Goal: Task Accomplishment & Management: Manage account settings

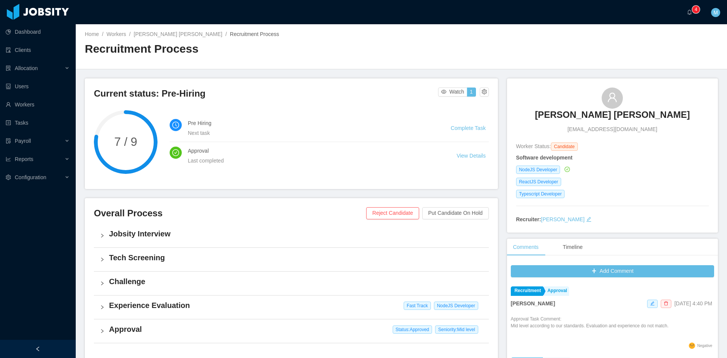
scroll to position [44, 0]
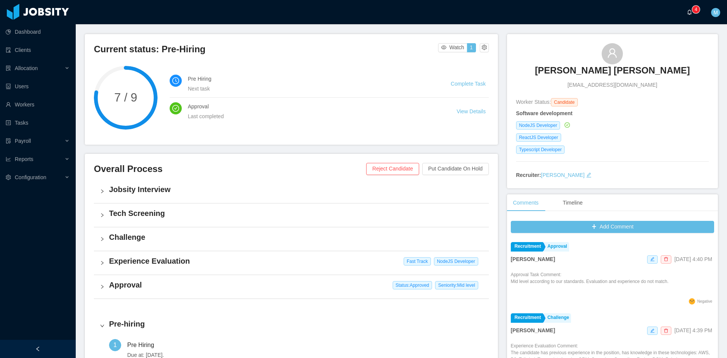
click at [687, 16] on a=83ded146-cd66-4514-80a8-9a7b1e1b5eb6/Matias%20Marin"] "0 1 2 3 4 5 6 7 8 9 0 1 2 3 4 5 6 7 8 9 0 1 2 3 4 5 6 7 8 9" at bounding box center [691, 12] width 9 height 24
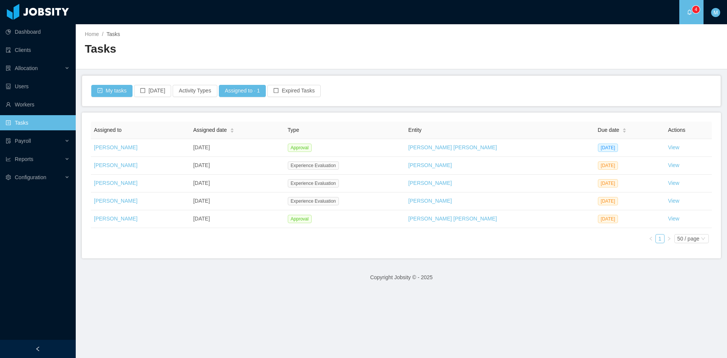
click at [215, 274] on footer "Copyright Jobsity © - 2025" at bounding box center [401, 277] width 651 height 26
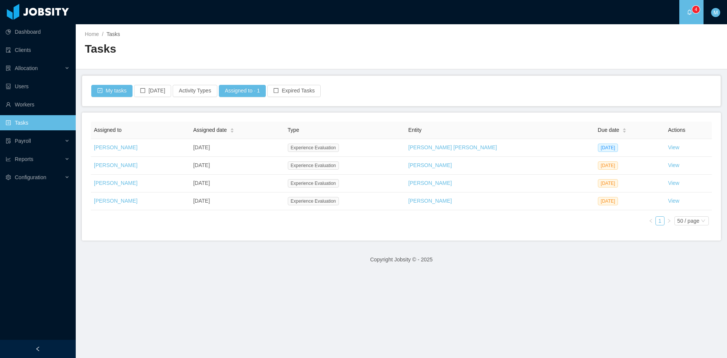
click at [250, 315] on main "Home / Tasks / Tasks My tasks [DATE] Activity Types Assigned to · 1 Expired Tas…" at bounding box center [401, 190] width 651 height 333
